Goal: Check status: Check status

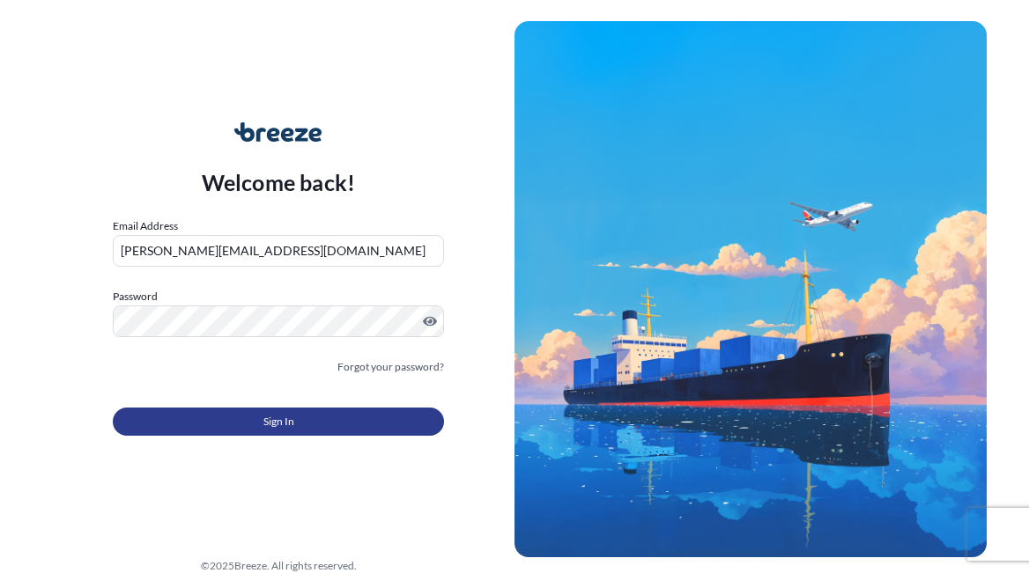
click at [345, 414] on button "Sign In" at bounding box center [278, 422] width 331 height 28
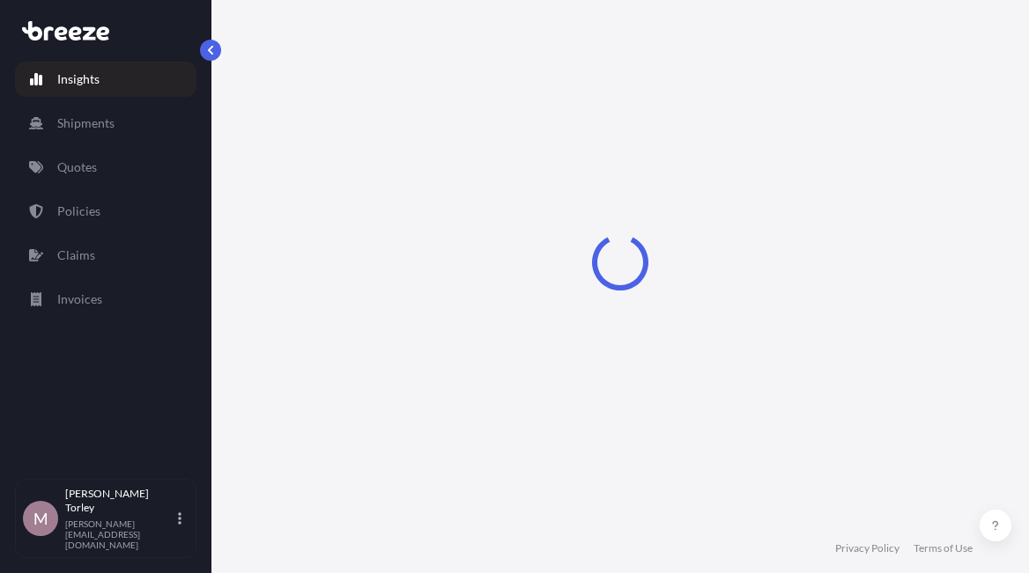
select select "2025"
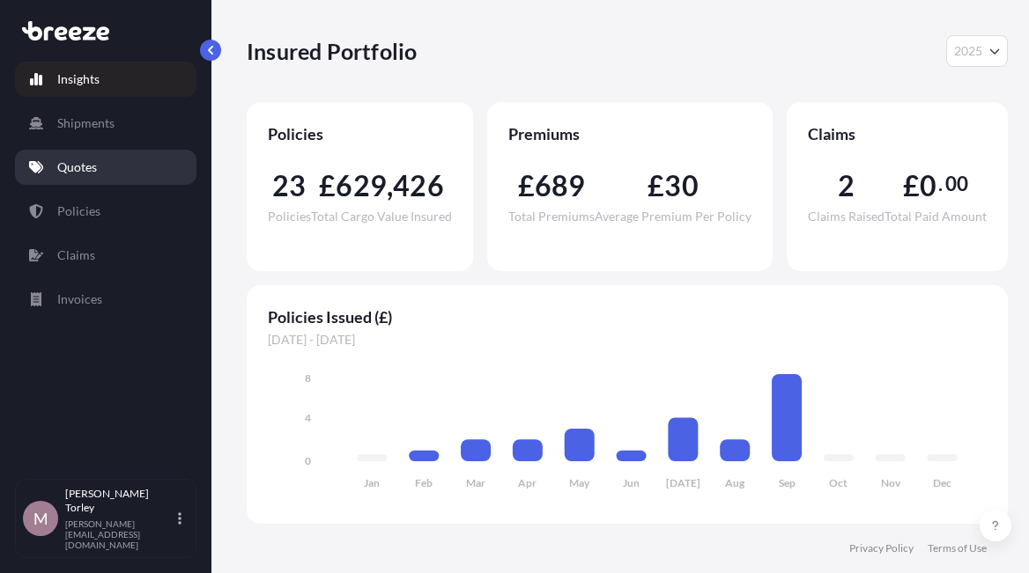
click at [99, 159] on link "Quotes" at bounding box center [105, 167] width 181 height 35
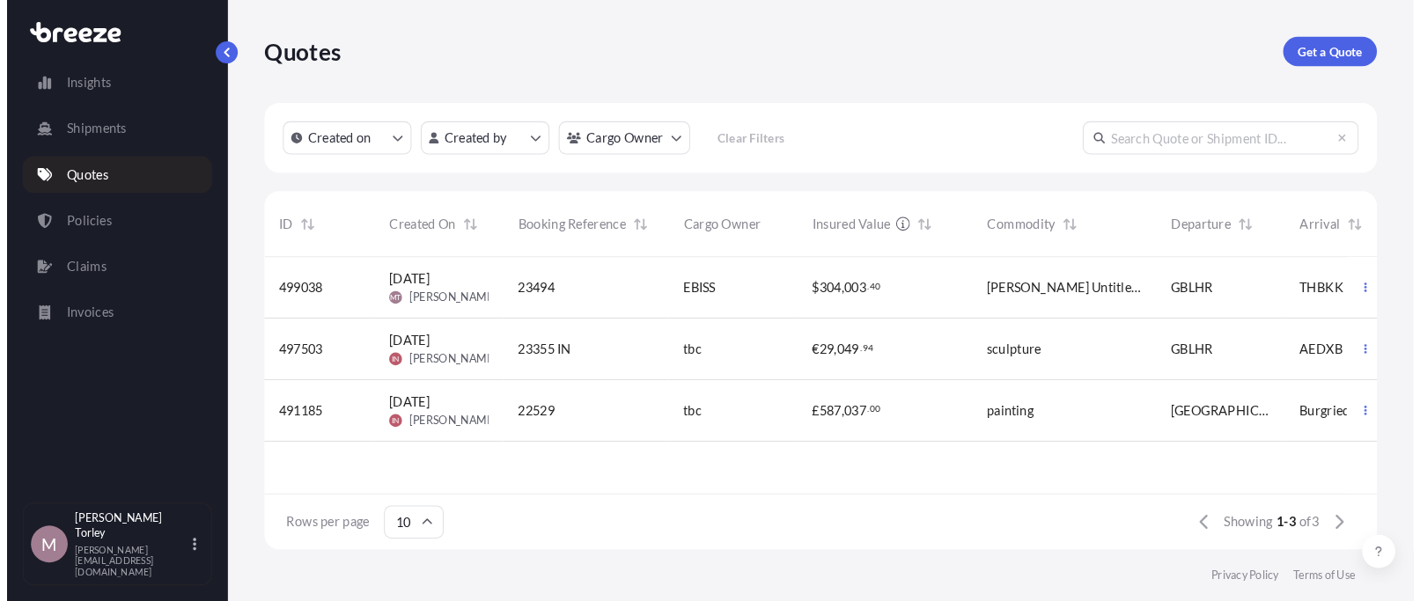
scroll to position [1, 1]
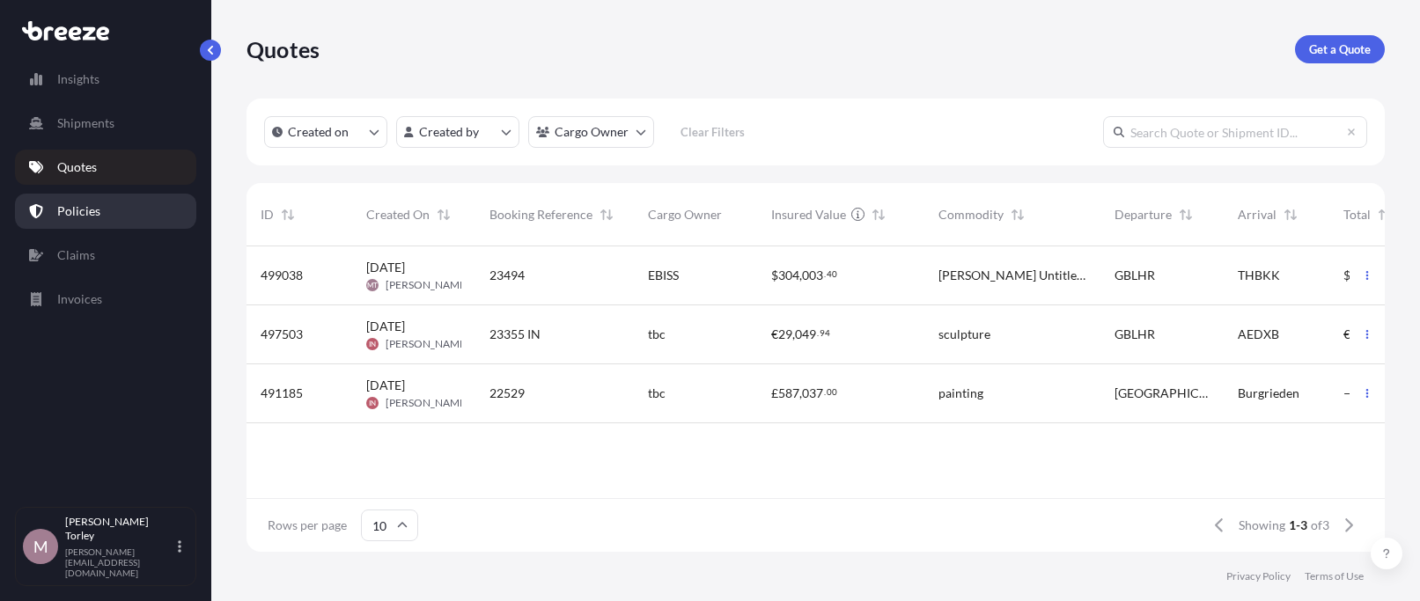
click at [78, 216] on p "Policies" at bounding box center [78, 212] width 43 height 18
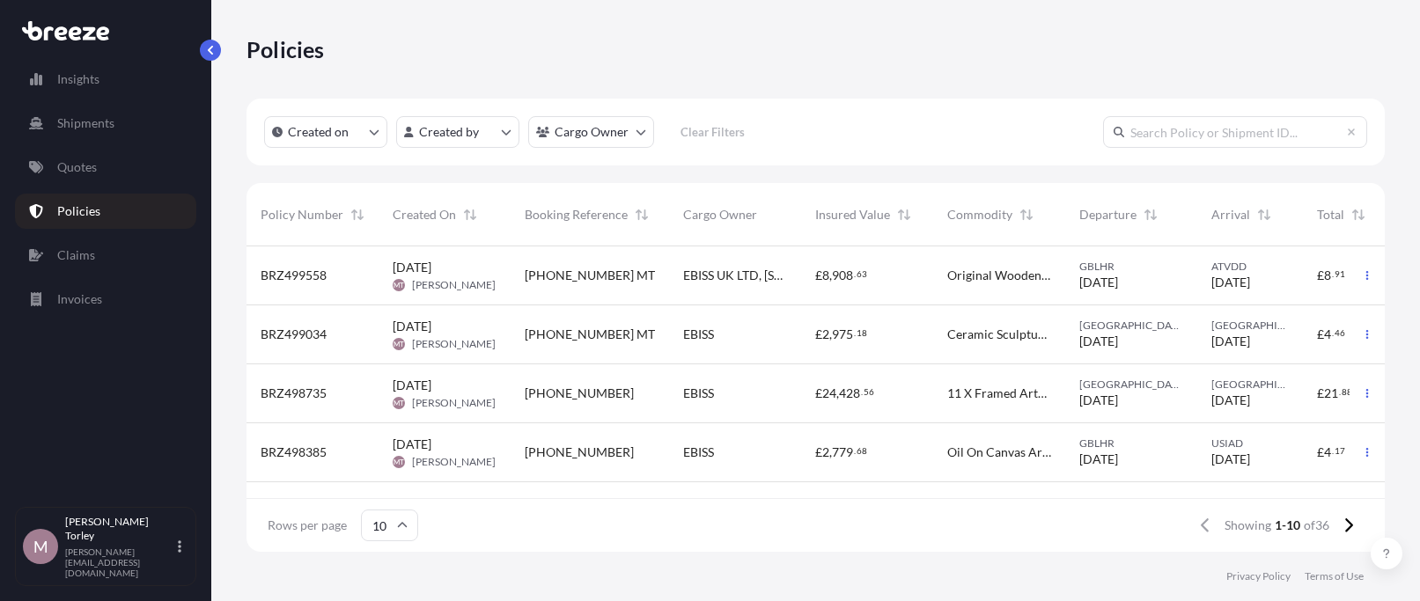
click at [1028, 141] on input "text" at bounding box center [1235, 132] width 264 height 32
paste input "BRZ497872"
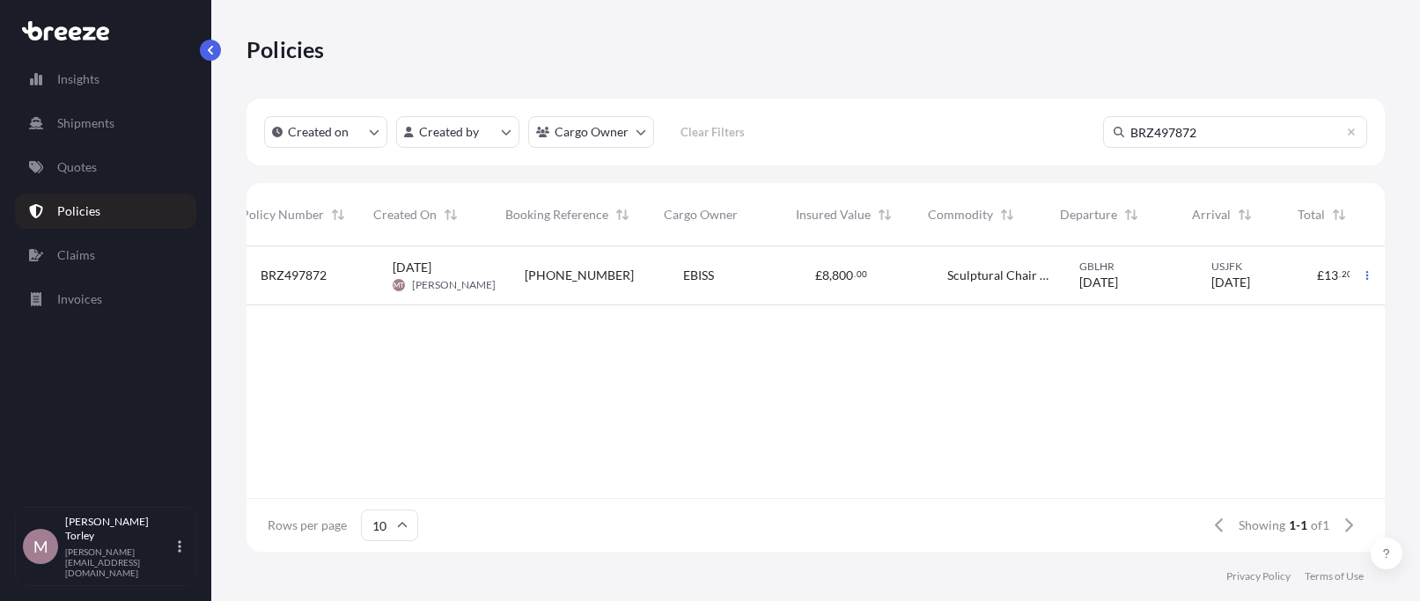
scroll to position [0, 52]
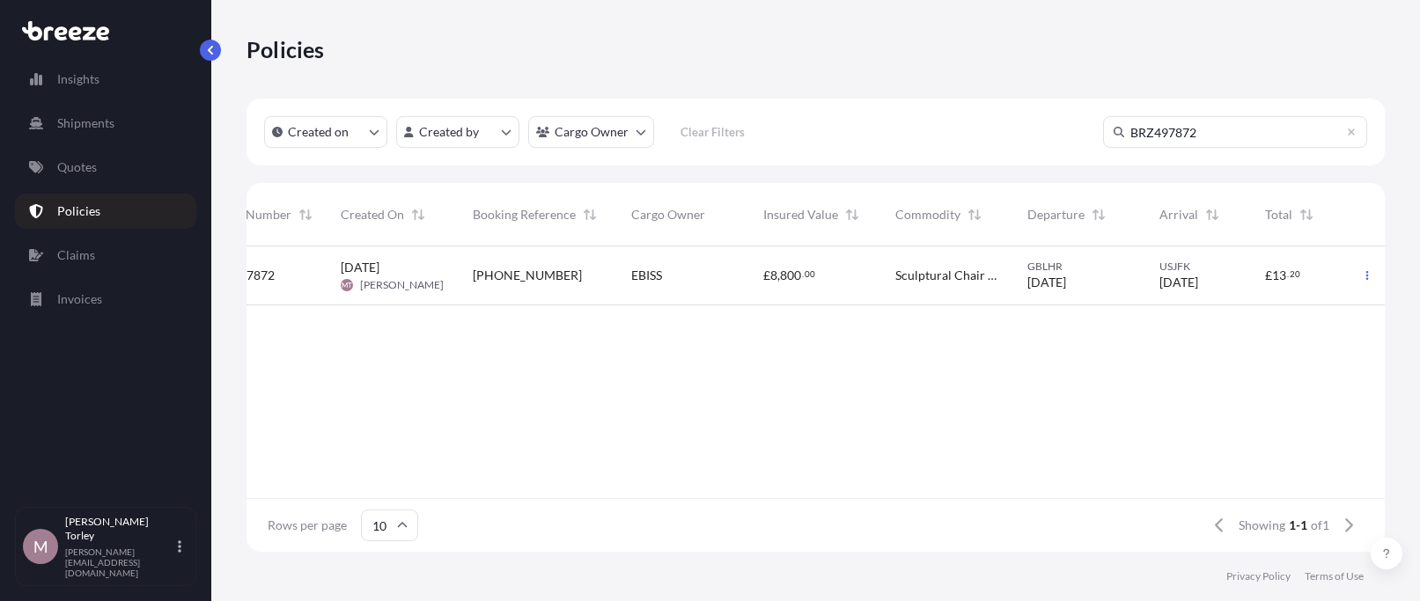
type input "BRZ497872"
click at [407, 284] on span "[PERSON_NAME]" at bounding box center [402, 285] width 84 height 14
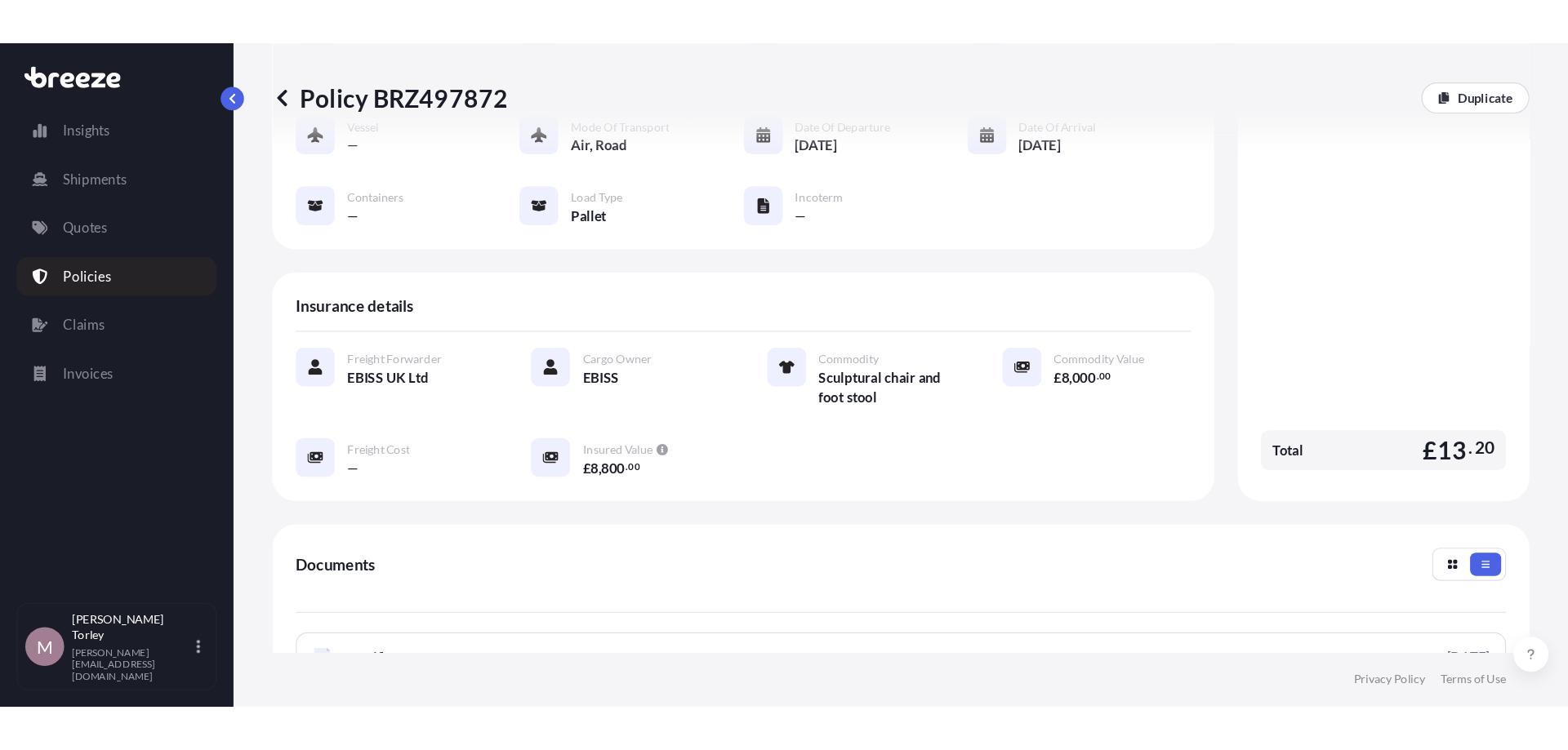
scroll to position [373, 0]
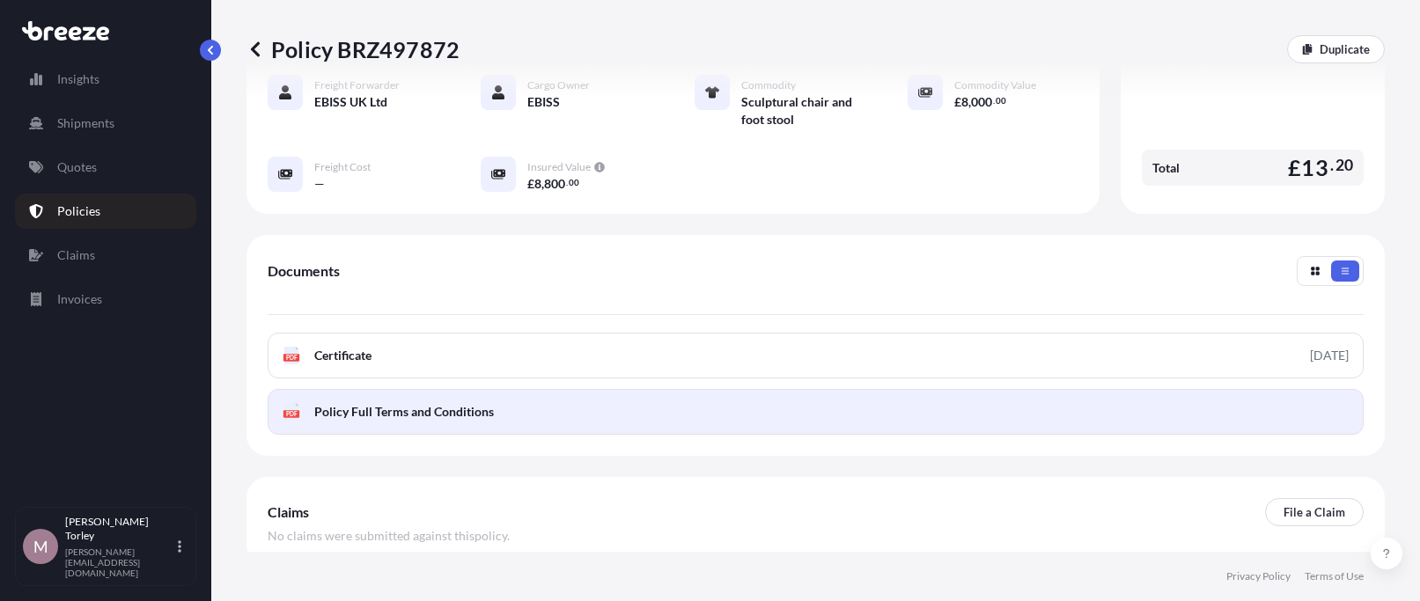
click at [608, 399] on link "PDF Policy Full Terms and Conditions" at bounding box center [816, 412] width 1096 height 46
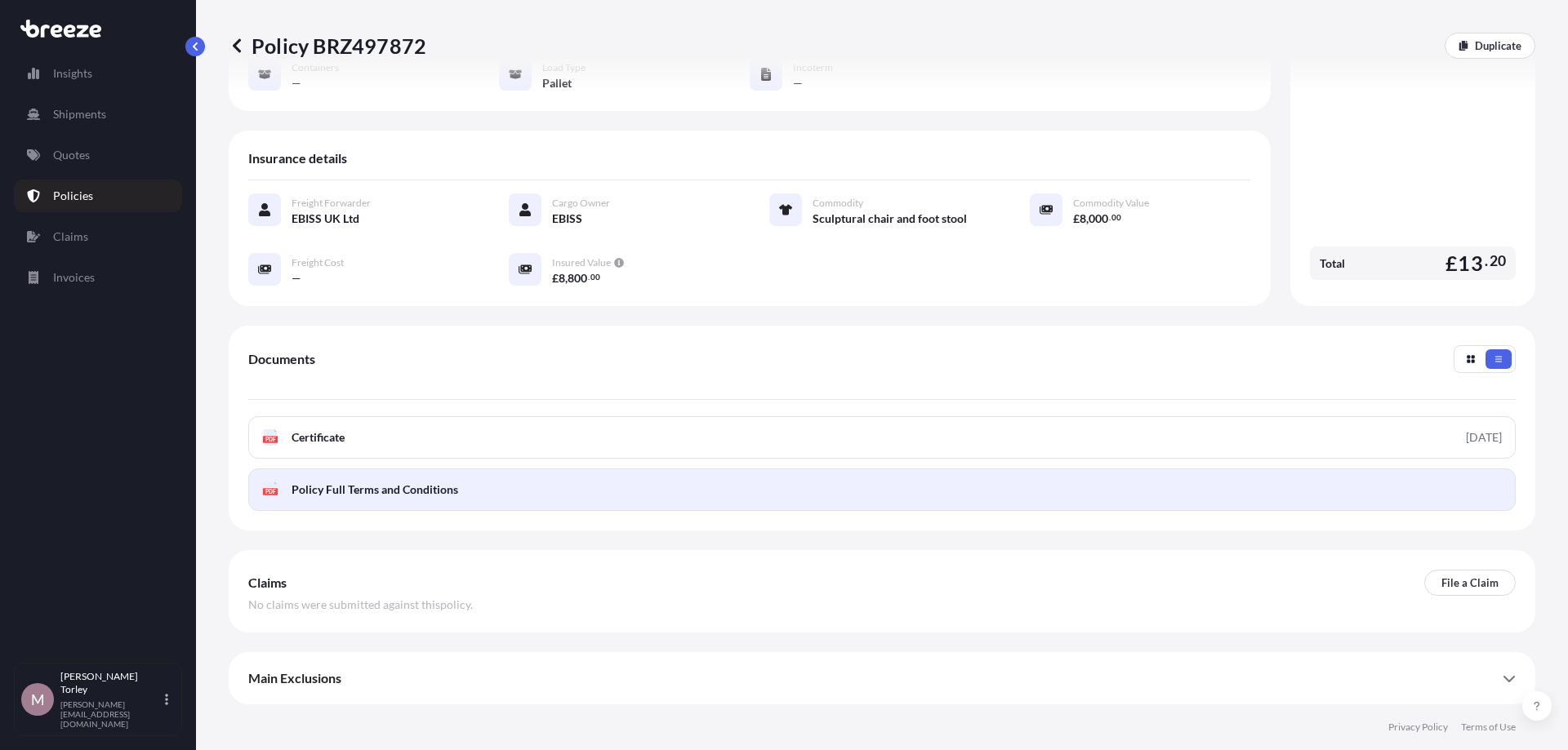
scroll to position [232, 0]
